Goal: Task Accomplishment & Management: Manage account settings

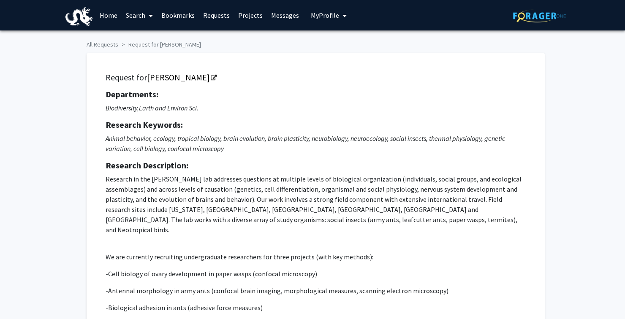
click at [320, 14] on span "My Profile" at bounding box center [325, 15] width 28 height 8
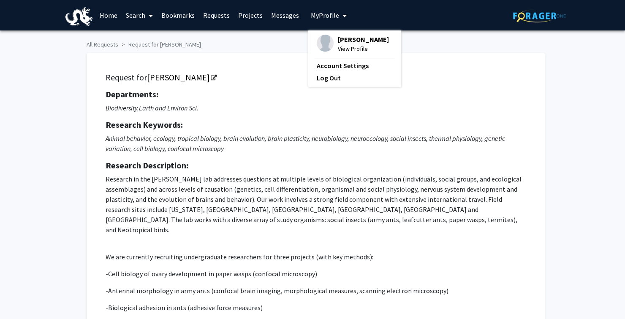
click at [354, 44] on span "View Profile" at bounding box center [363, 48] width 51 height 9
